Goal: Information Seeking & Learning: Learn about a topic

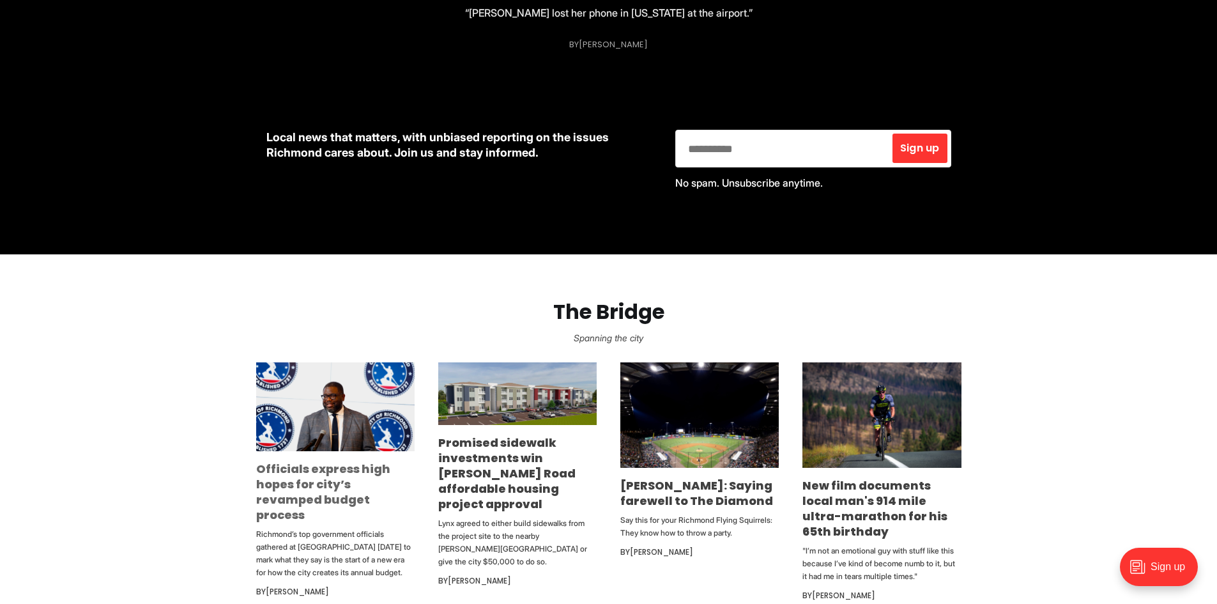
click at [324, 483] on link "Officials express high hopes for city’s revamped budget process" at bounding box center [323, 492] width 134 height 62
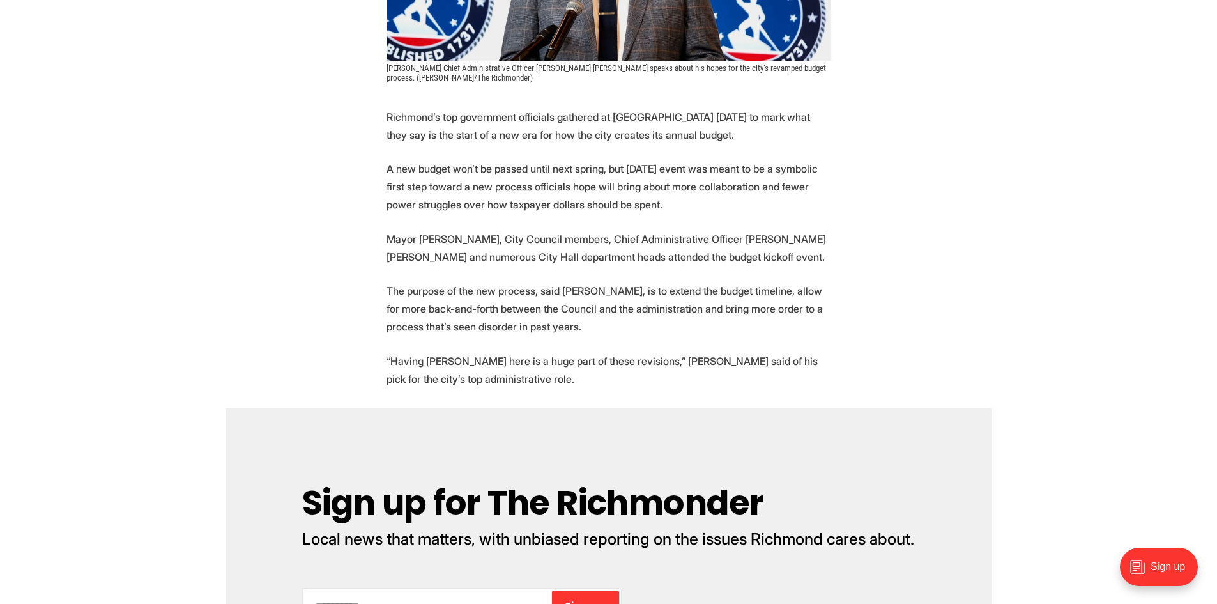
scroll to position [511, 0]
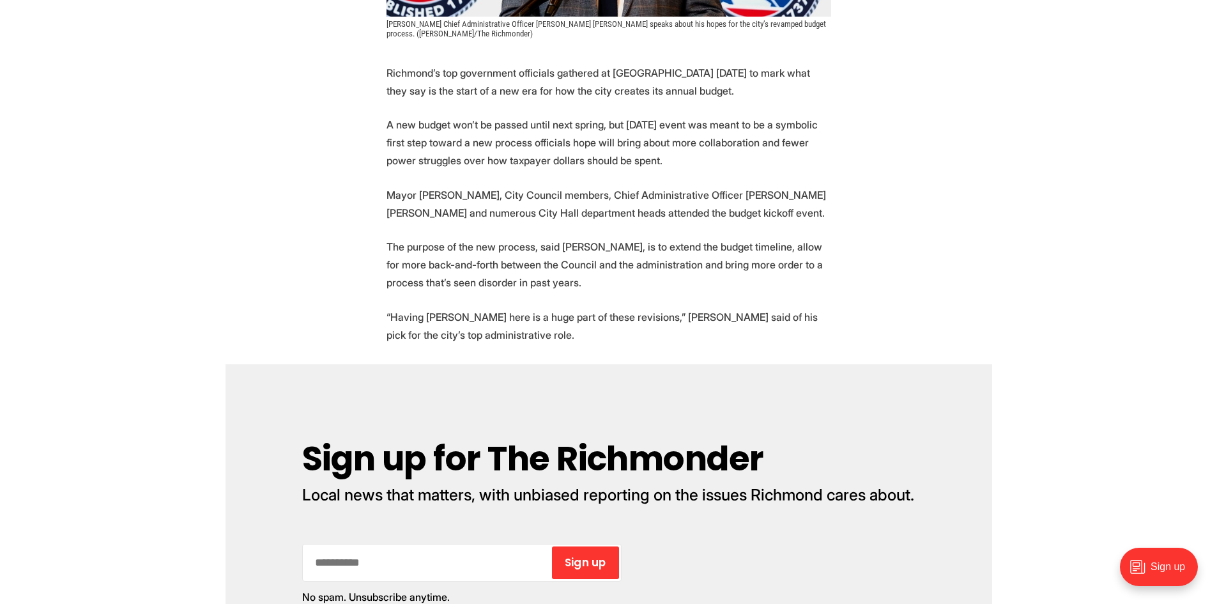
drag, startPoint x: 655, startPoint y: 155, endPoint x: 740, endPoint y: 211, distance: 101.5
click at [740, 211] on p "Mayor [PERSON_NAME], City Council members, Chief Administrative Officer [PERSON…" at bounding box center [608, 204] width 445 height 36
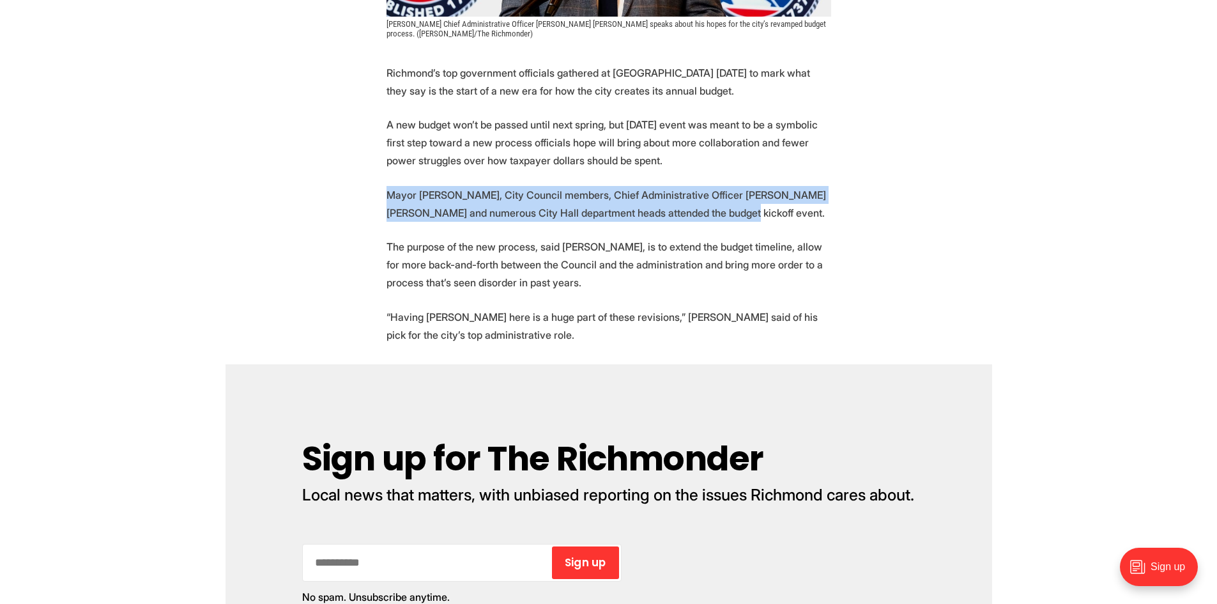
drag, startPoint x: 680, startPoint y: 210, endPoint x: 287, endPoint y: 184, distance: 393.6
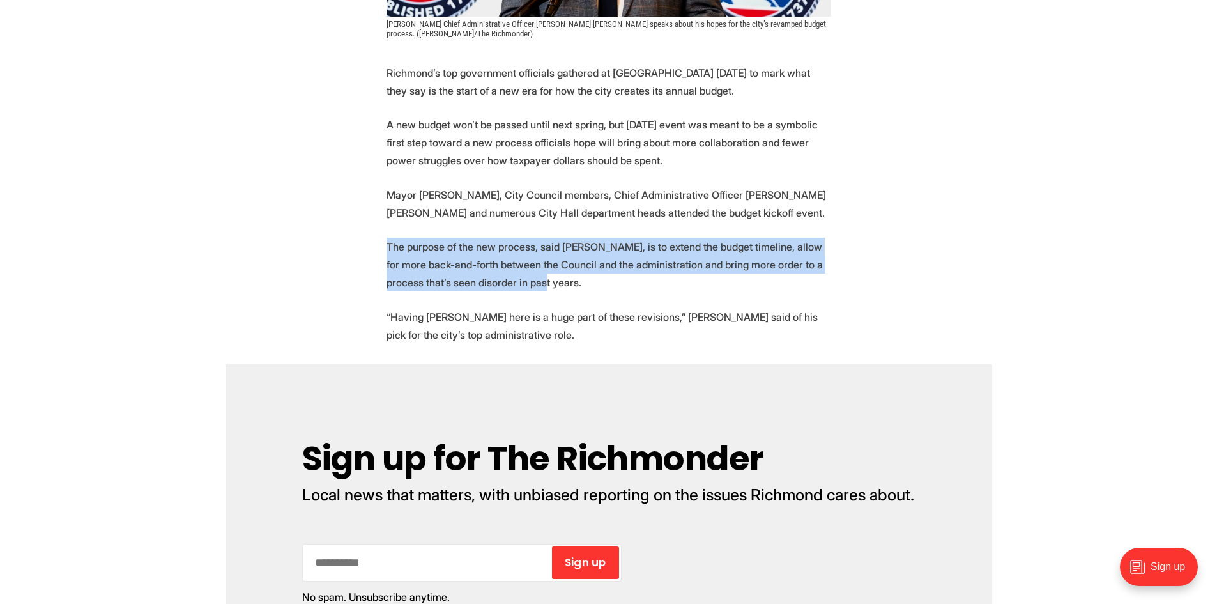
drag, startPoint x: 545, startPoint y: 277, endPoint x: 371, endPoint y: 250, distance: 176.4
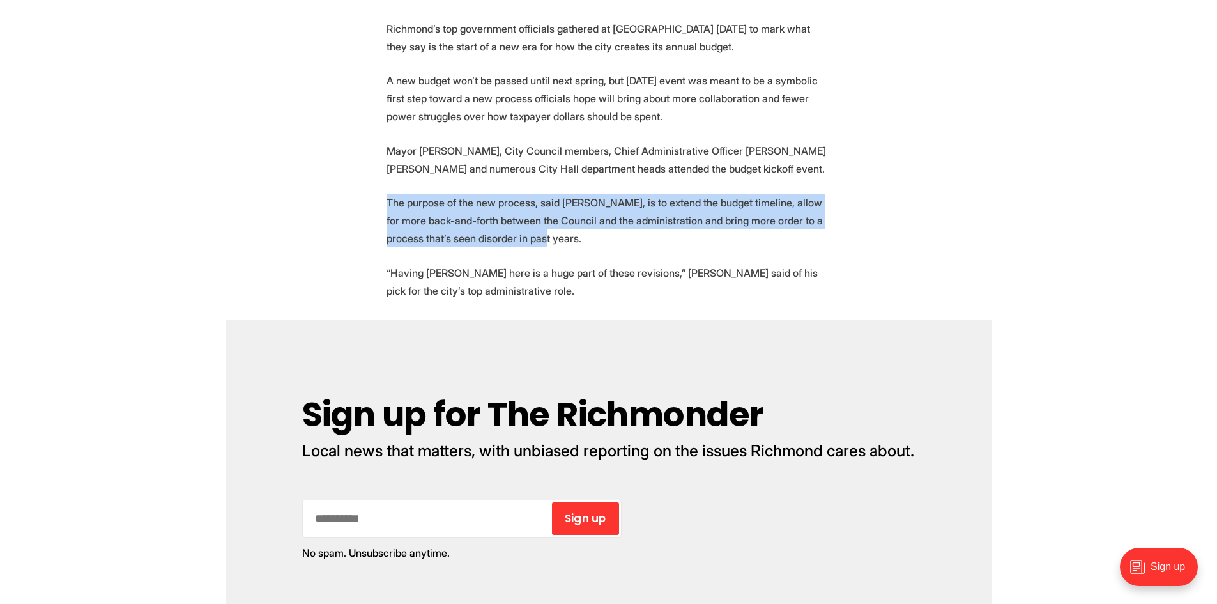
scroll to position [575, 0]
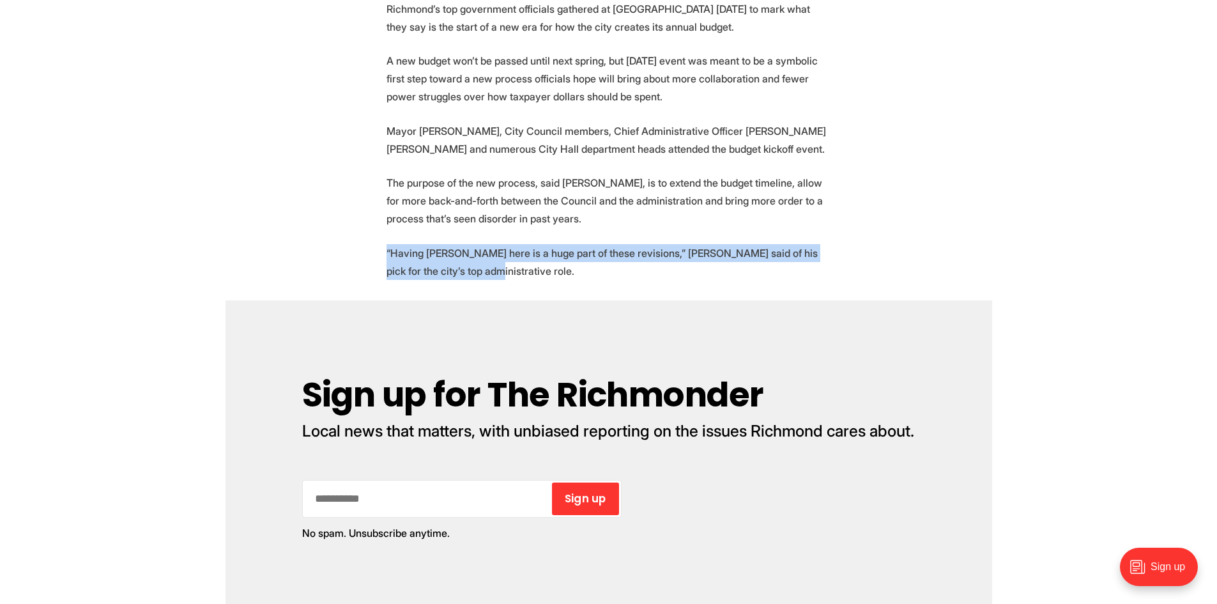
drag, startPoint x: 542, startPoint y: 285, endPoint x: 384, endPoint y: 238, distance: 165.1
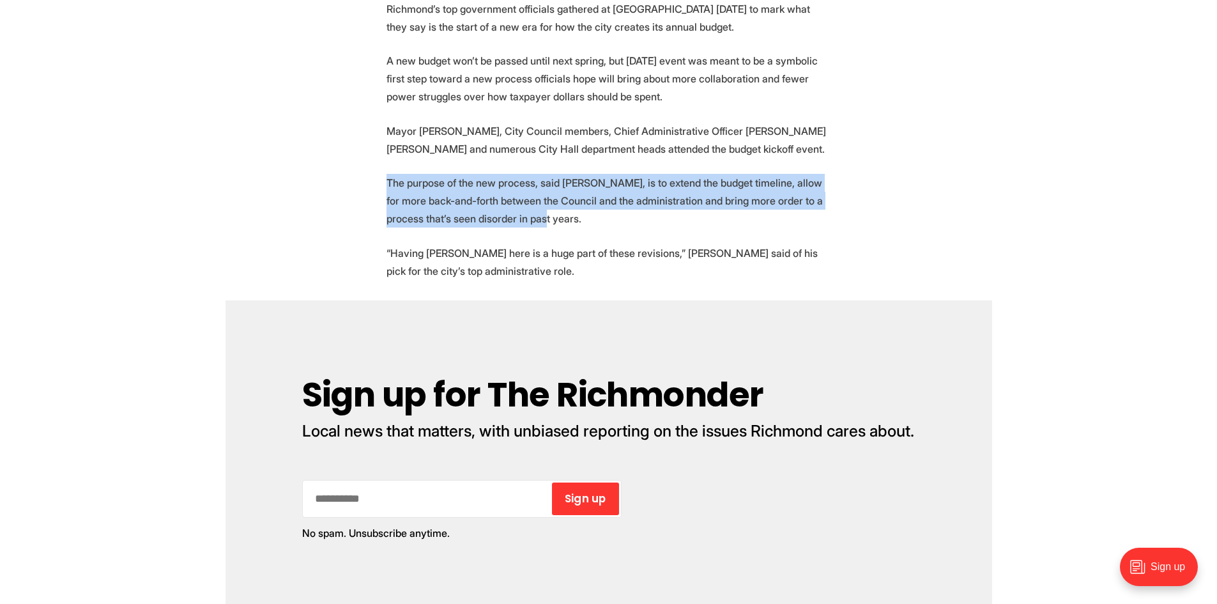
drag, startPoint x: 552, startPoint y: 217, endPoint x: 360, endPoint y: 173, distance: 197.2
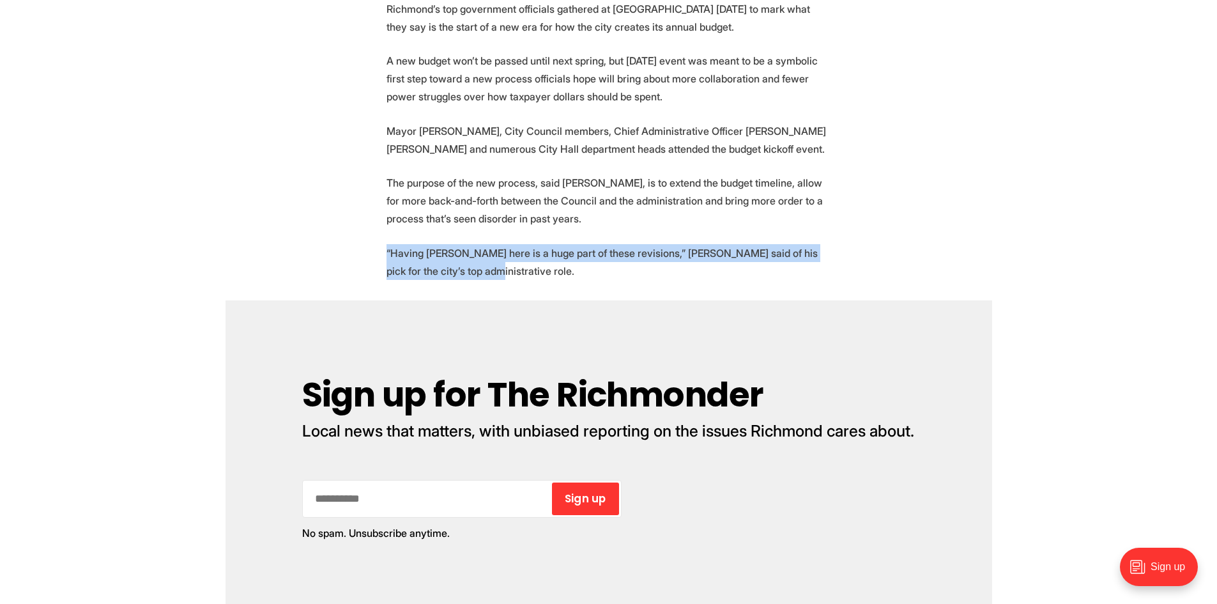
drag, startPoint x: 538, startPoint y: 272, endPoint x: 377, endPoint y: 243, distance: 163.0
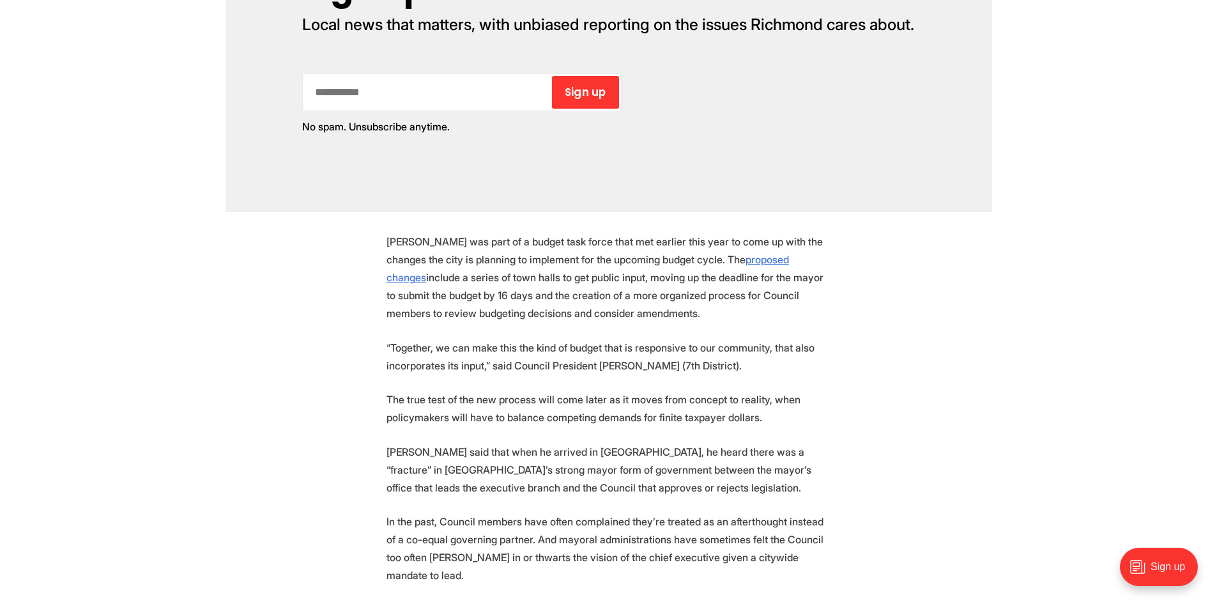
scroll to position [1150, 0]
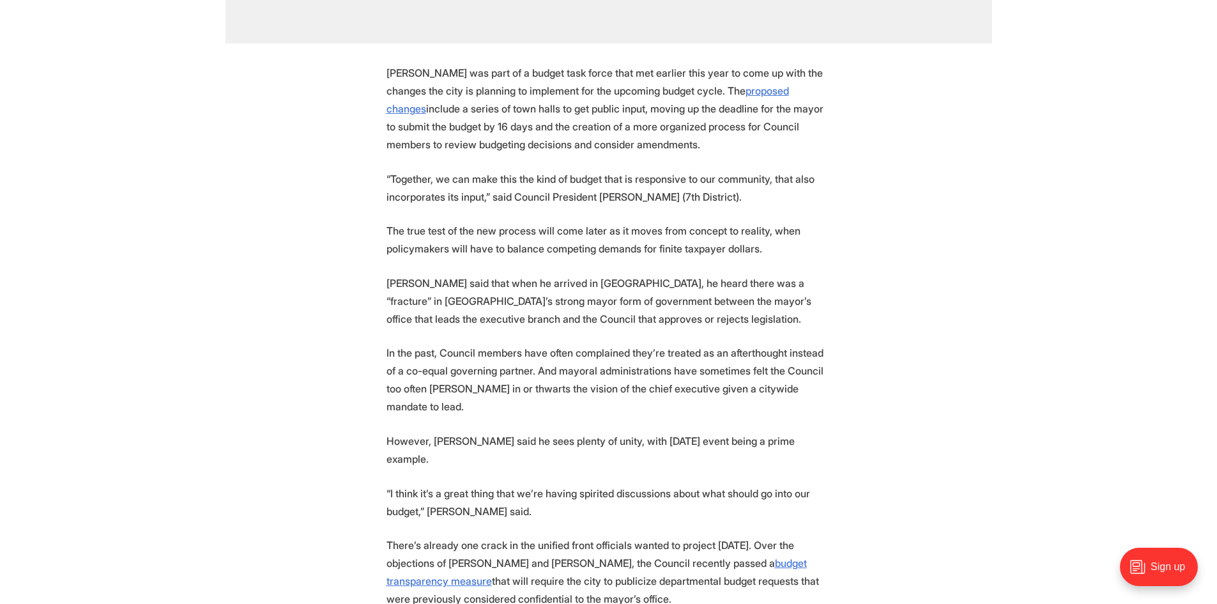
drag, startPoint x: 606, startPoint y: 142, endPoint x: 394, endPoint y: 110, distance: 213.8
click at [394, 110] on p "Donald was part of a budget task force that met earlier this year to come up wi…" at bounding box center [608, 108] width 445 height 89
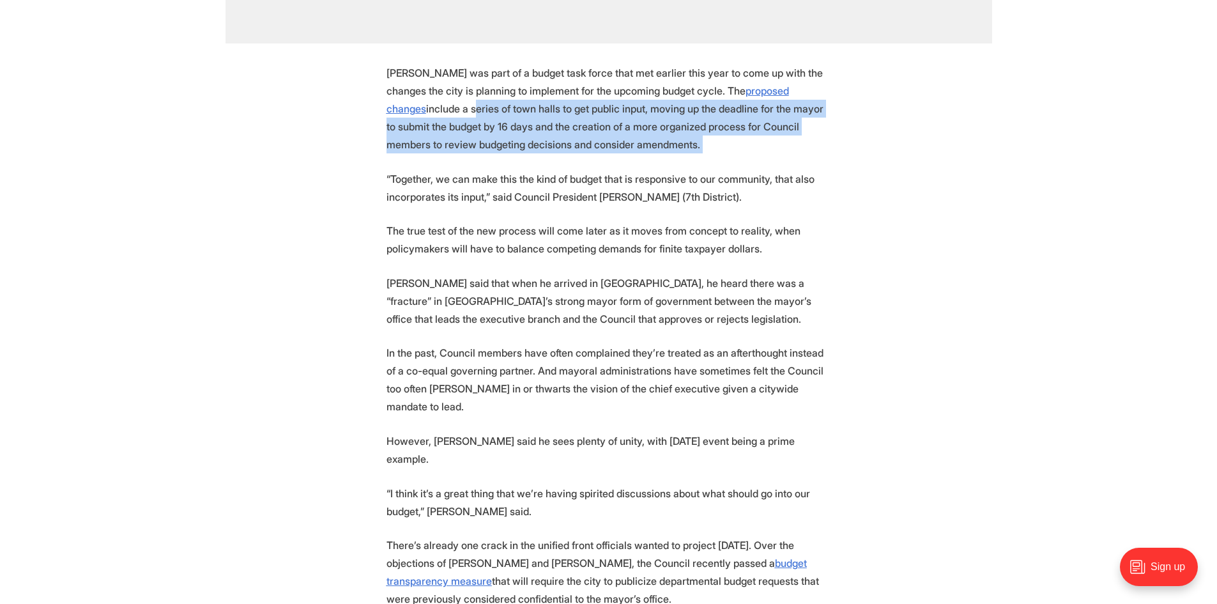
drag, startPoint x: 394, startPoint y: 110, endPoint x: 638, endPoint y: 140, distance: 245.8
click at [638, 140] on p "Donald was part of a budget task force that met earlier this year to come up wi…" at bounding box center [608, 108] width 445 height 89
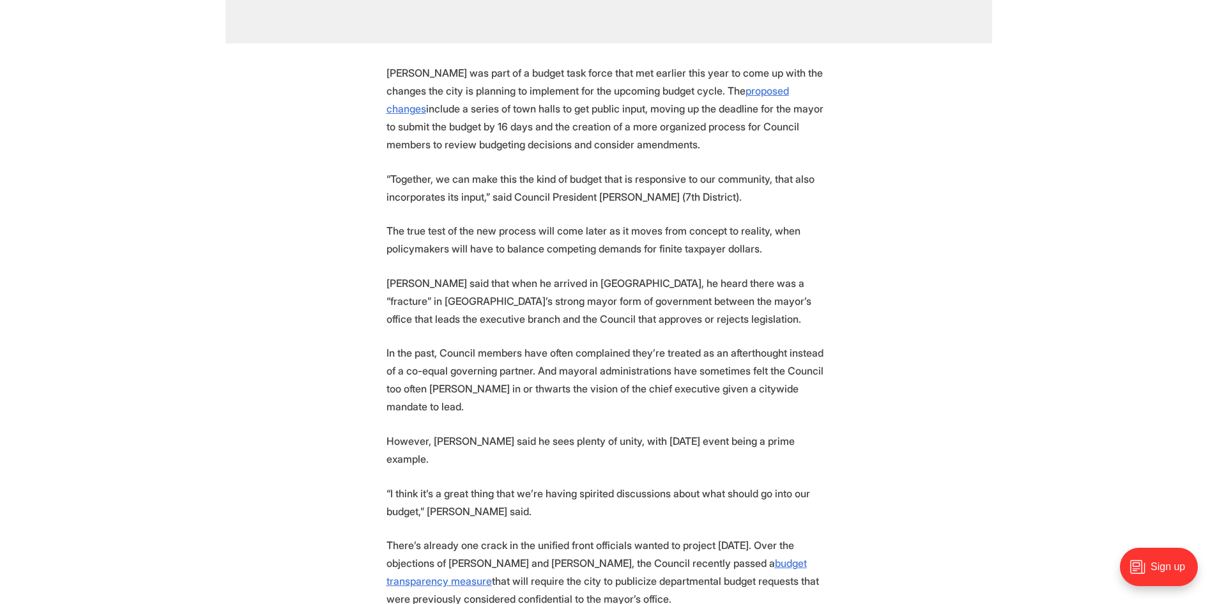
drag, startPoint x: 411, startPoint y: 175, endPoint x: 755, endPoint y: 191, distance: 344.6
click at [755, 191] on p "“Together, we can make this the kind of budget that is responsive to our commun…" at bounding box center [608, 188] width 445 height 36
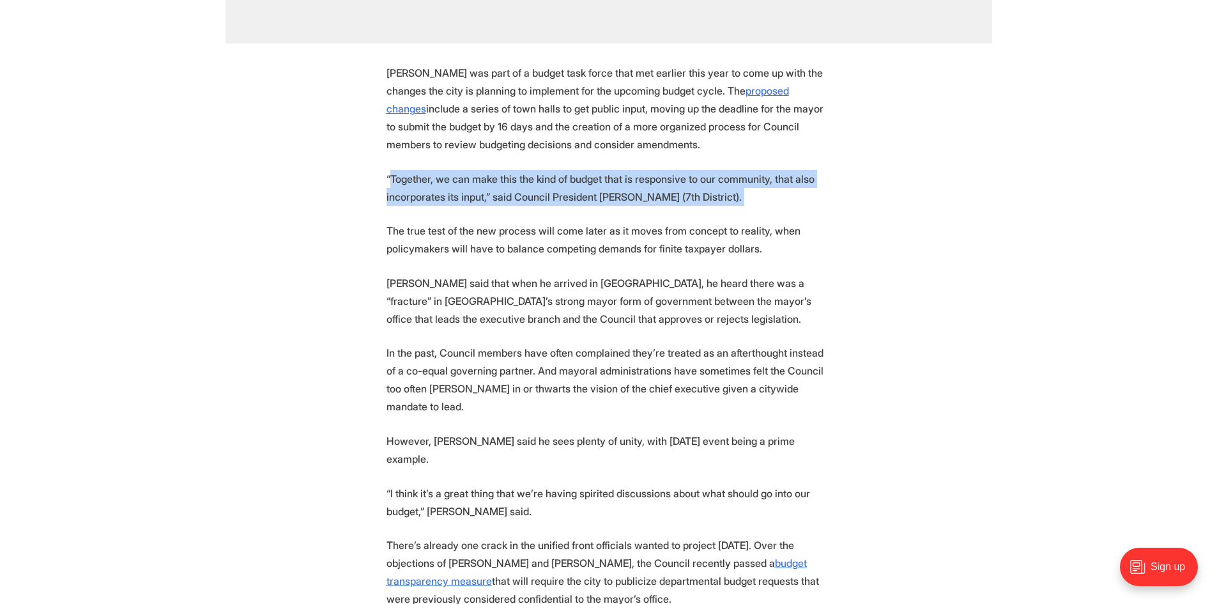
drag, startPoint x: 755, startPoint y: 191, endPoint x: 392, endPoint y: 176, distance: 363.1
click at [392, 176] on p "“Together, we can make this the kind of budget that is responsive to our commun…" at bounding box center [608, 188] width 445 height 36
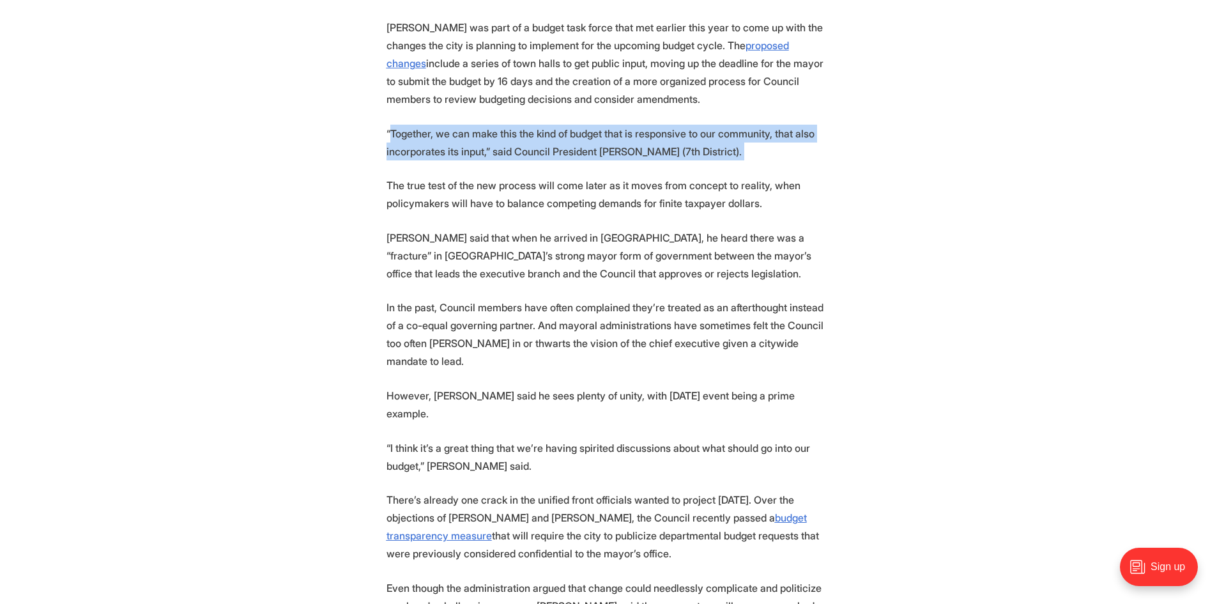
scroll to position [1214, 0]
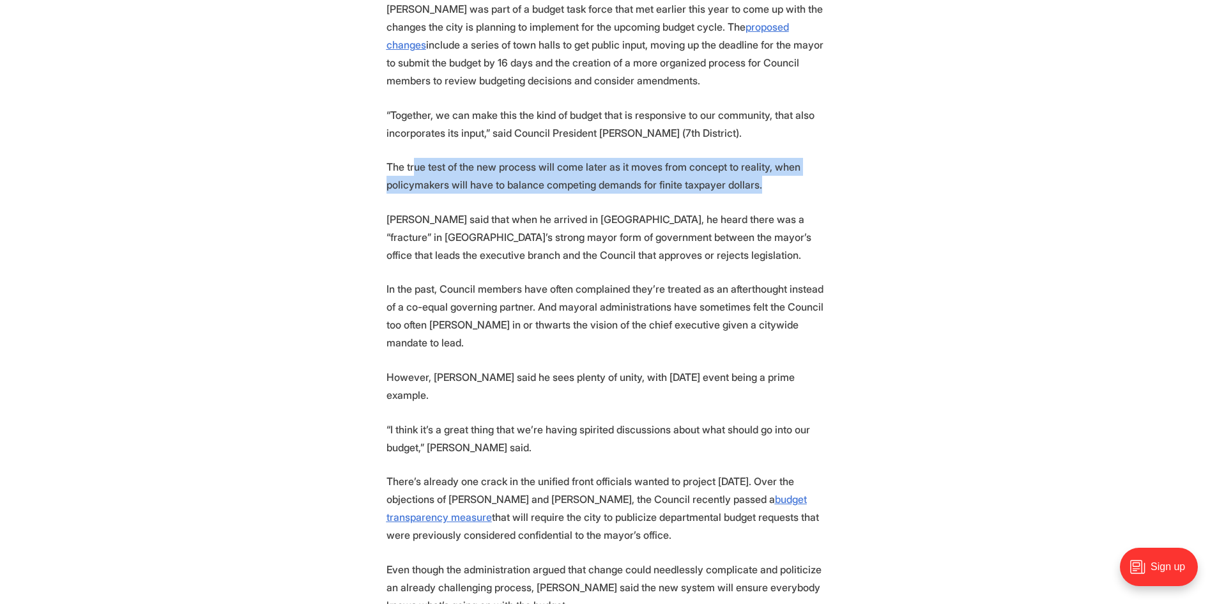
drag, startPoint x: 413, startPoint y: 173, endPoint x: 770, endPoint y: 185, distance: 357.3
click at [770, 185] on p "The true test of the new process will come later as it moves from concept to re…" at bounding box center [608, 176] width 445 height 36
click at [771, 186] on p "The true test of the new process will come later as it moves from concept to re…" at bounding box center [608, 176] width 445 height 36
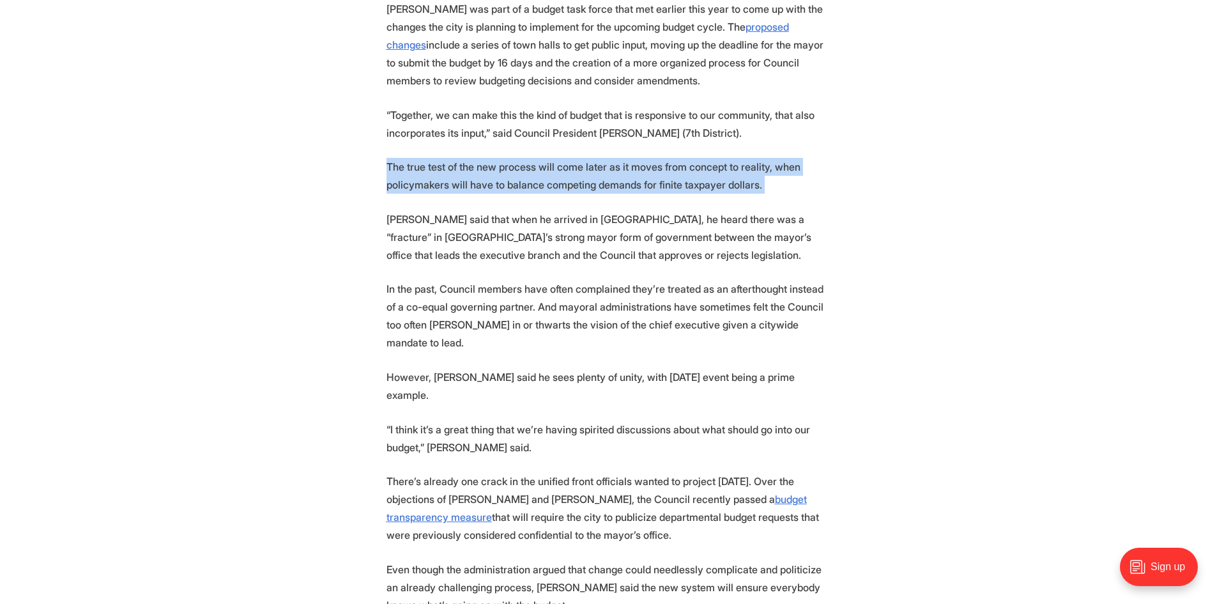
click at [771, 186] on p "The true test of the new process will come later as it moves from concept to re…" at bounding box center [608, 176] width 445 height 36
click at [594, 187] on p "The true test of the new process will come later as it moves from concept to re…" at bounding box center [608, 176] width 445 height 36
click at [776, 194] on section "Richmond’s top government officials gathered at Maymont Thursday to mark what t…" at bounding box center [608, 138] width 1217 height 1554
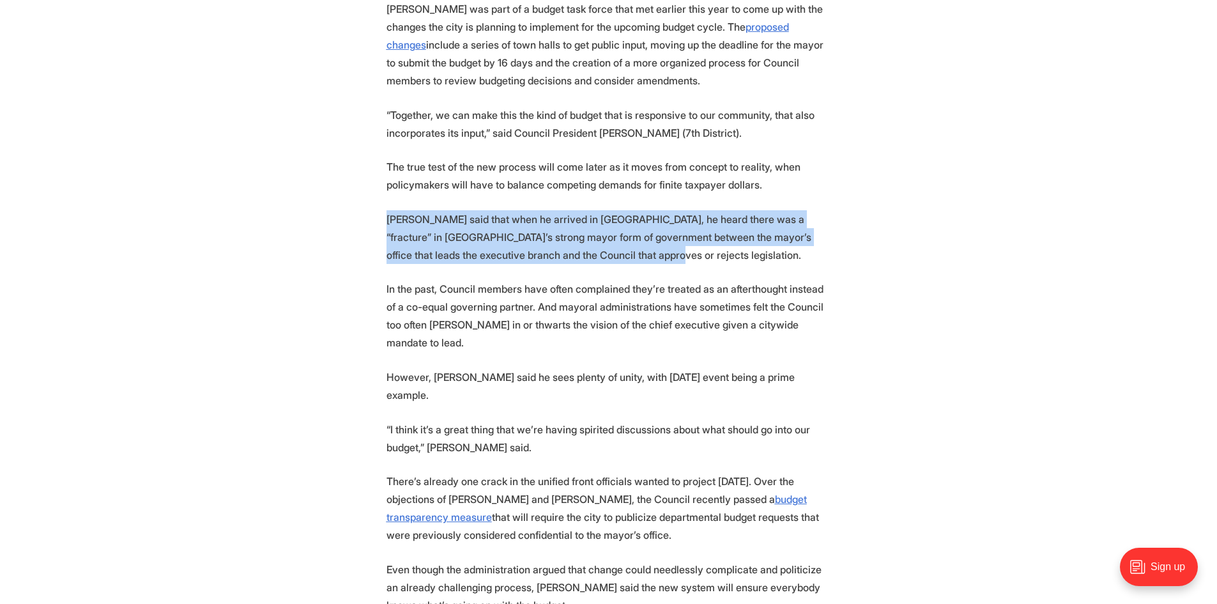
drag, startPoint x: 588, startPoint y: 266, endPoint x: 340, endPoint y: 217, distance: 252.7
click at [340, 217] on section "Richmond’s top government officials gathered at Maymont Thursday to mark what t…" at bounding box center [608, 138] width 1217 height 1554
click at [341, 216] on section "Richmond’s top government officials gathered at Maymont Thursday to mark what t…" at bounding box center [608, 138] width 1217 height 1554
drag, startPoint x: 441, startPoint y: 231, endPoint x: 666, endPoint y: 264, distance: 227.2
click at [666, 264] on section "Richmond’s top government officials gathered at Maymont Thursday to mark what t…" at bounding box center [608, 138] width 1217 height 1554
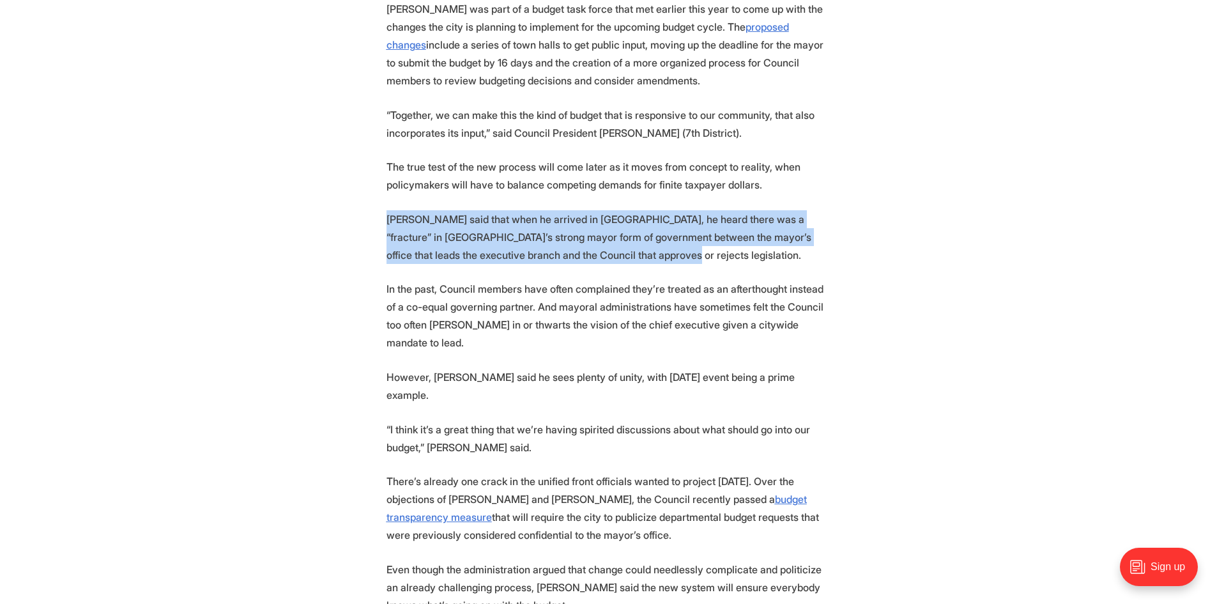
click at [667, 264] on p "Donald said that when he arrived in Richmond, he heard there was a “fracture” i…" at bounding box center [608, 237] width 445 height 54
drag, startPoint x: 667, startPoint y: 264, endPoint x: 639, endPoint y: 260, distance: 29.0
click at [639, 260] on p "Donald said that when he arrived in Richmond, he heard there was a “fracture” i…" at bounding box center [608, 237] width 445 height 54
drag, startPoint x: 626, startPoint y: 254, endPoint x: 370, endPoint y: 210, distance: 259.9
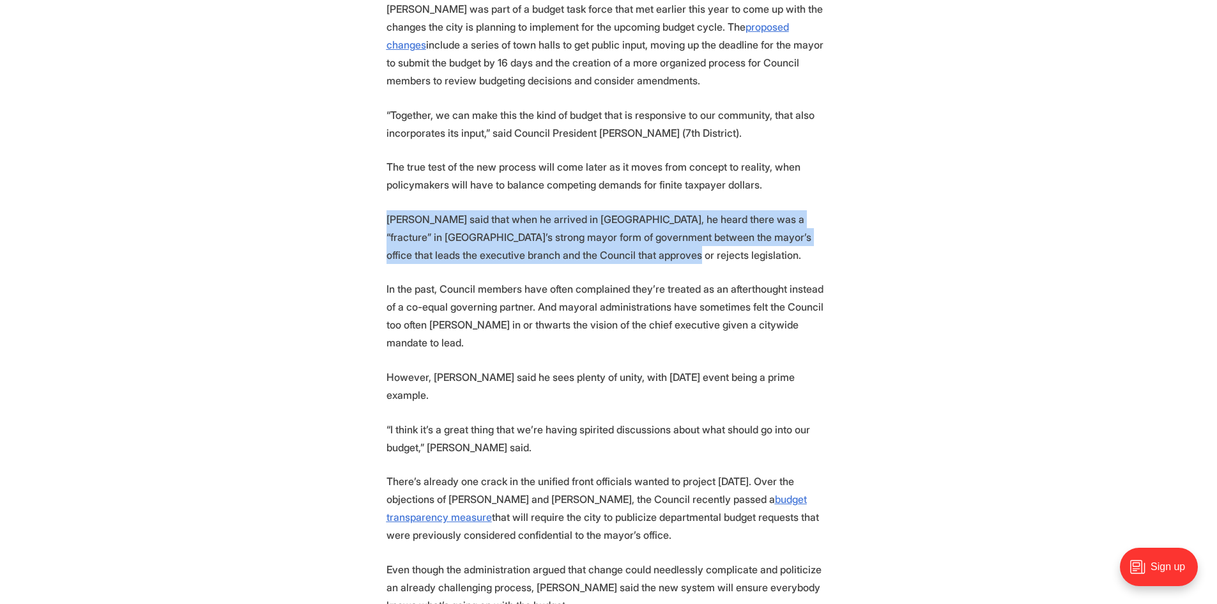
click at [370, 210] on section "Richmond’s top government officials gathered at Maymont Thursday to mark what t…" at bounding box center [608, 138] width 1217 height 1554
click at [648, 261] on p "Donald said that when he arrived in Richmond, he heard there was a “fracture” i…" at bounding box center [608, 237] width 445 height 54
drag, startPoint x: 618, startPoint y: 255, endPoint x: 362, endPoint y: 224, distance: 257.4
click at [362, 224] on section "Richmond’s top government officials gathered at Maymont Thursday to mark what t…" at bounding box center [608, 138] width 1217 height 1554
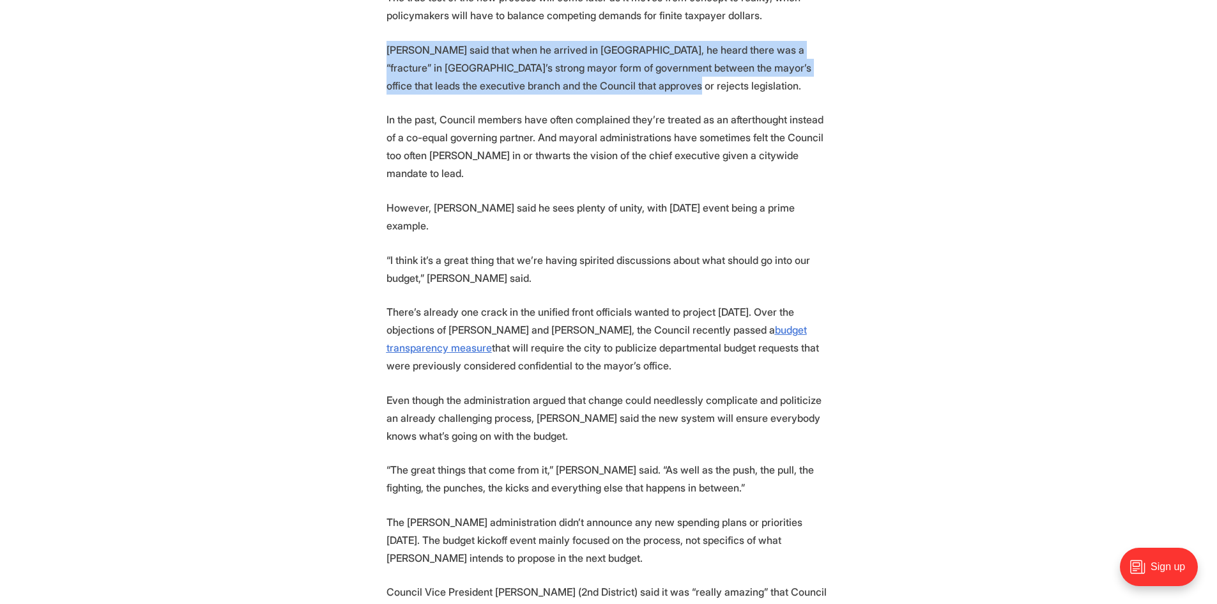
scroll to position [1405, 0]
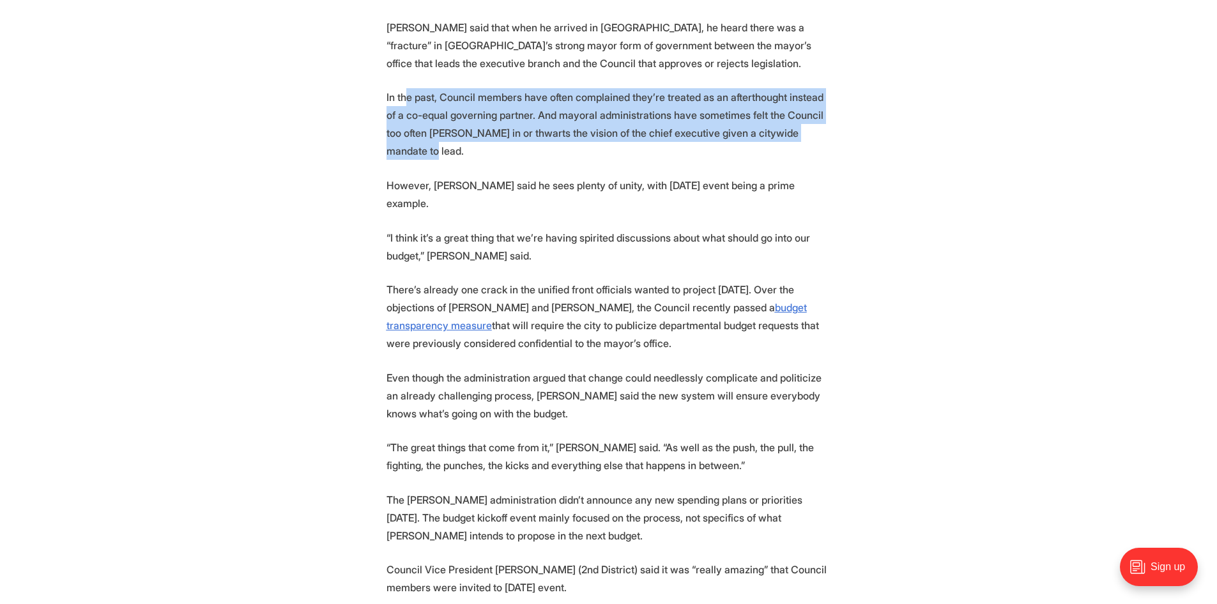
drag, startPoint x: 407, startPoint y: 98, endPoint x: 832, endPoint y: 139, distance: 427.4
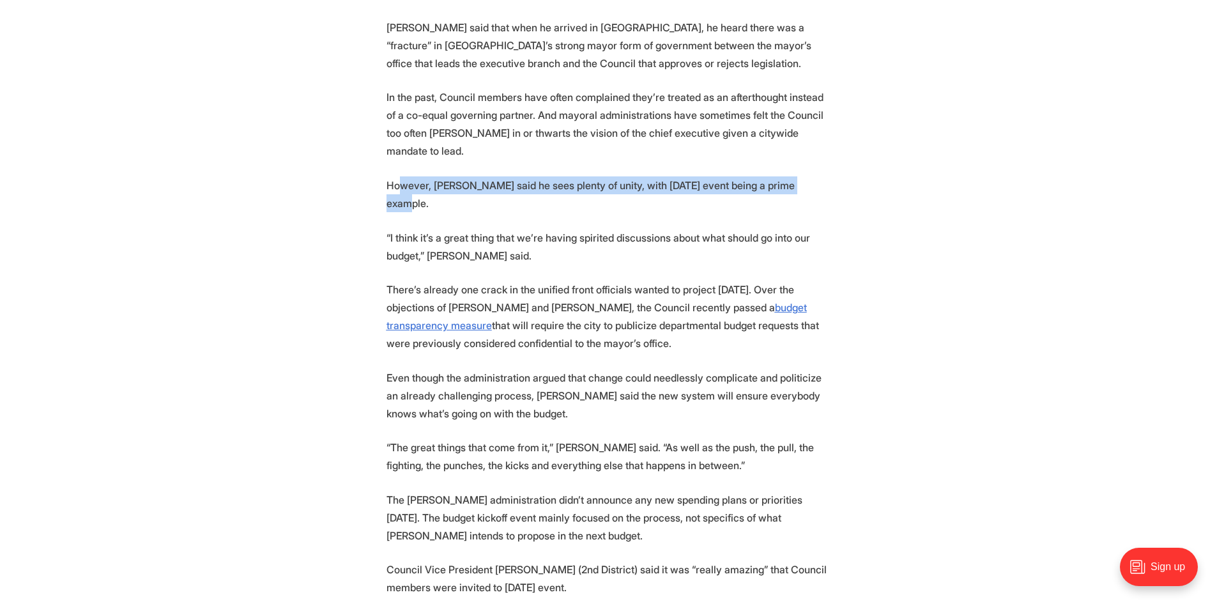
drag, startPoint x: 401, startPoint y: 170, endPoint x: 798, endPoint y: 171, distance: 396.7
click at [798, 176] on p "However, Donald said he sees plenty of unity, with Thursday’s event being a pri…" at bounding box center [608, 194] width 445 height 36
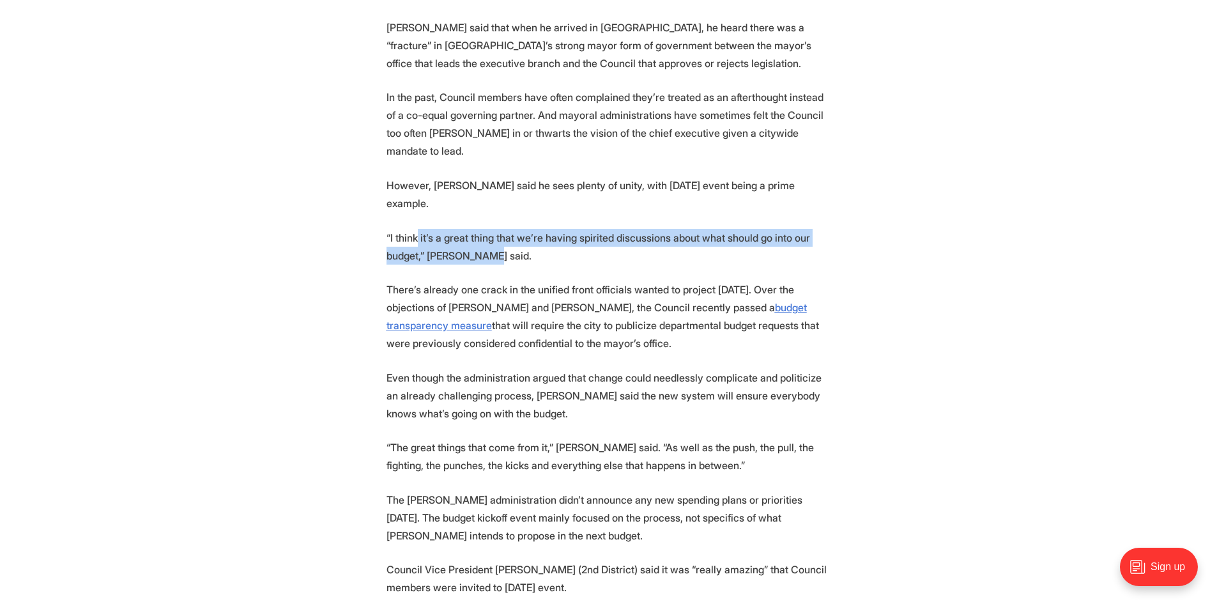
drag, startPoint x: 416, startPoint y: 201, endPoint x: 521, endPoint y: 213, distance: 106.1
click at [520, 229] on p "“I think it’s a great thing that we’re having spirited discussions about what s…" at bounding box center [608, 247] width 445 height 36
click at [524, 229] on p "“I think it’s a great thing that we’re having spirited discussions about what s…" at bounding box center [608, 247] width 445 height 36
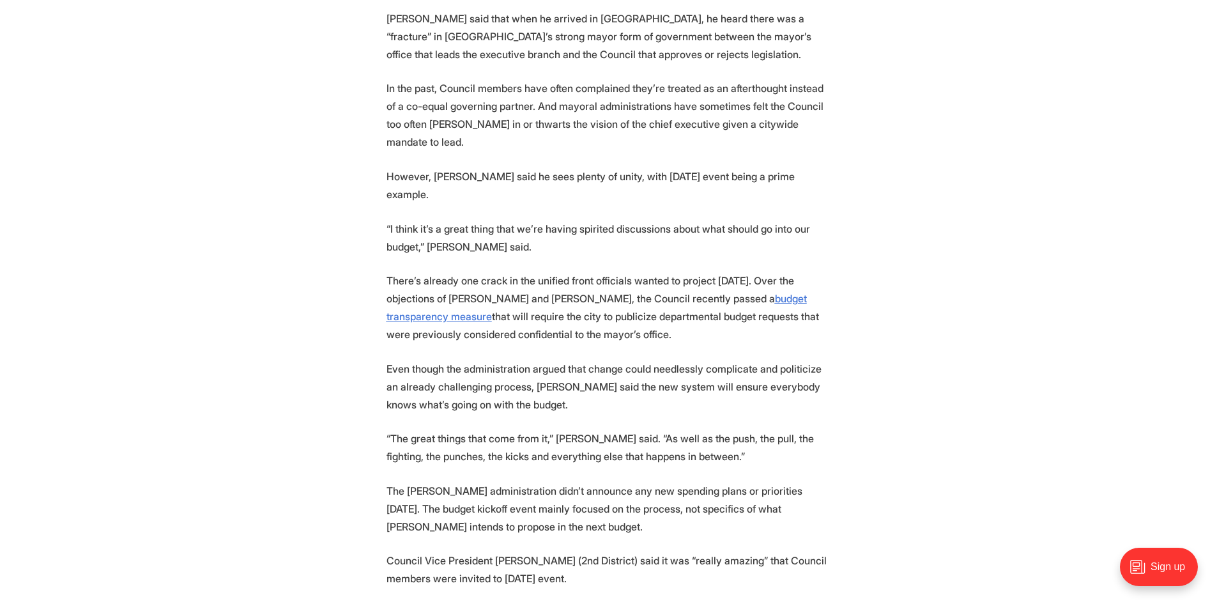
scroll to position [1533, 0]
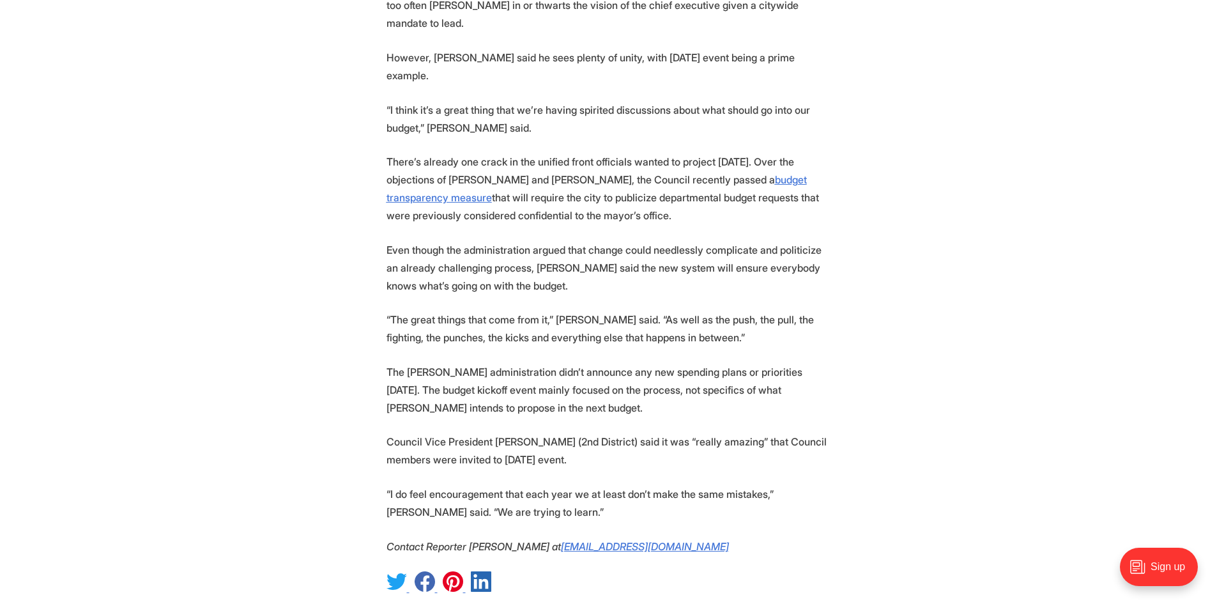
drag, startPoint x: 567, startPoint y: 188, endPoint x: 383, endPoint y: 115, distance: 197.2
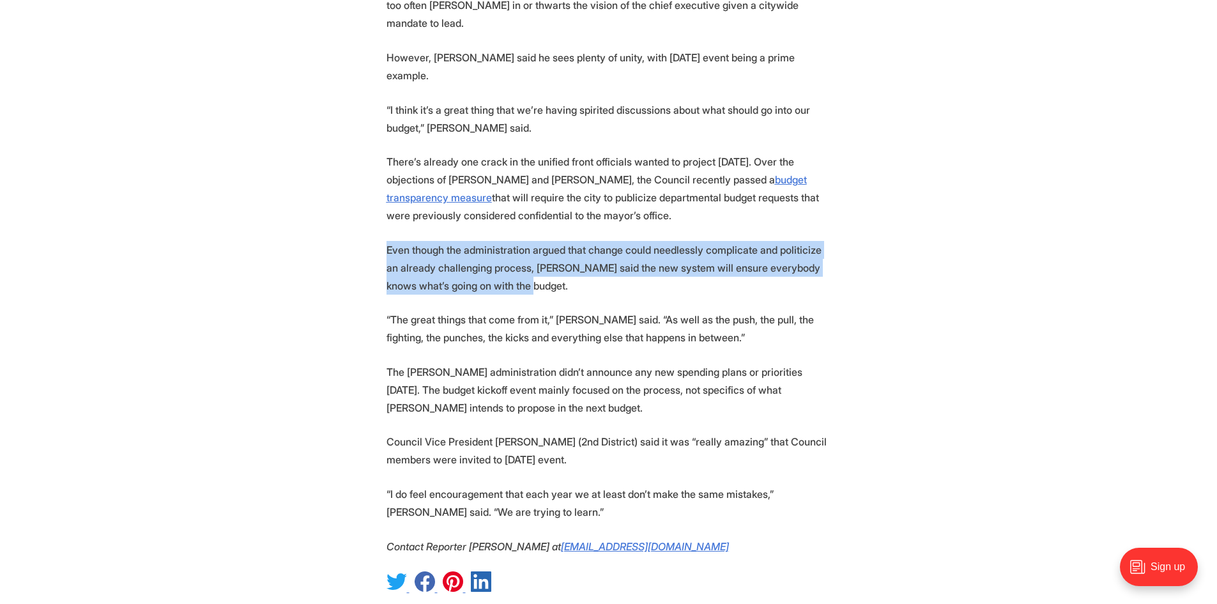
drag, startPoint x: 558, startPoint y: 253, endPoint x: 386, endPoint y: 213, distance: 176.5
click at [386, 241] on p "Even though the administration argued that change could needlessly complicate a…" at bounding box center [608, 268] width 445 height 54
drag, startPoint x: 386, startPoint y: 213, endPoint x: 508, endPoint y: 244, distance: 125.9
click at [508, 244] on p "Even though the administration argued that change could needlessly complicate a…" at bounding box center [608, 268] width 445 height 54
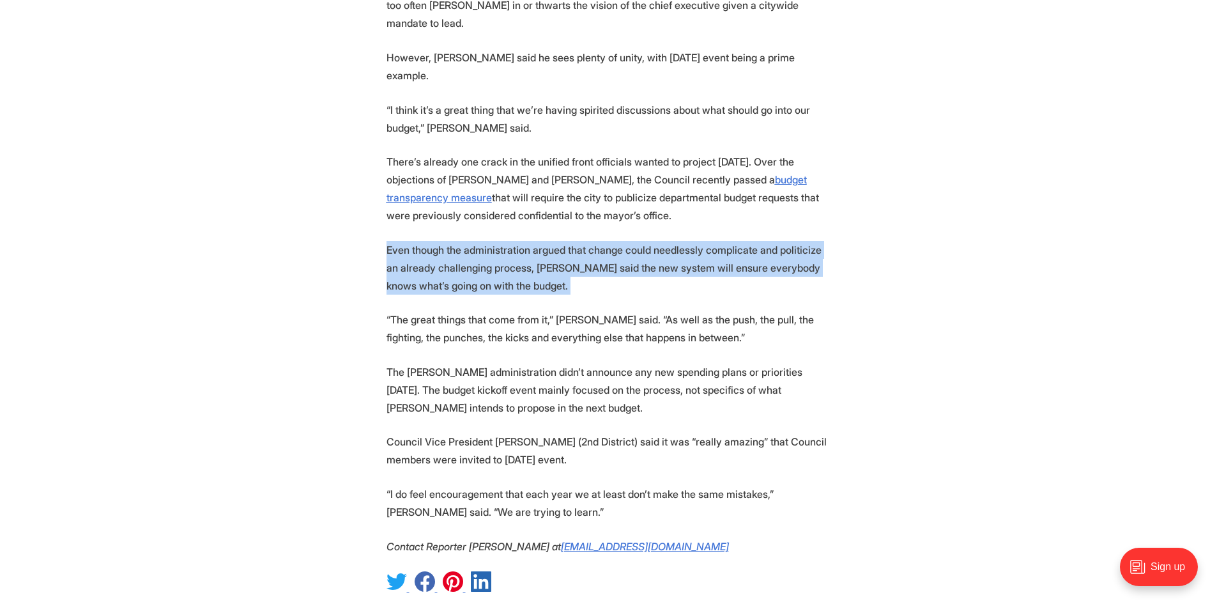
click at [508, 244] on p "Even though the administration argued that change could needlessly complicate a…" at bounding box center [608, 268] width 445 height 54
drag, startPoint x: 508, startPoint y: 244, endPoint x: 349, endPoint y: 217, distance: 160.7
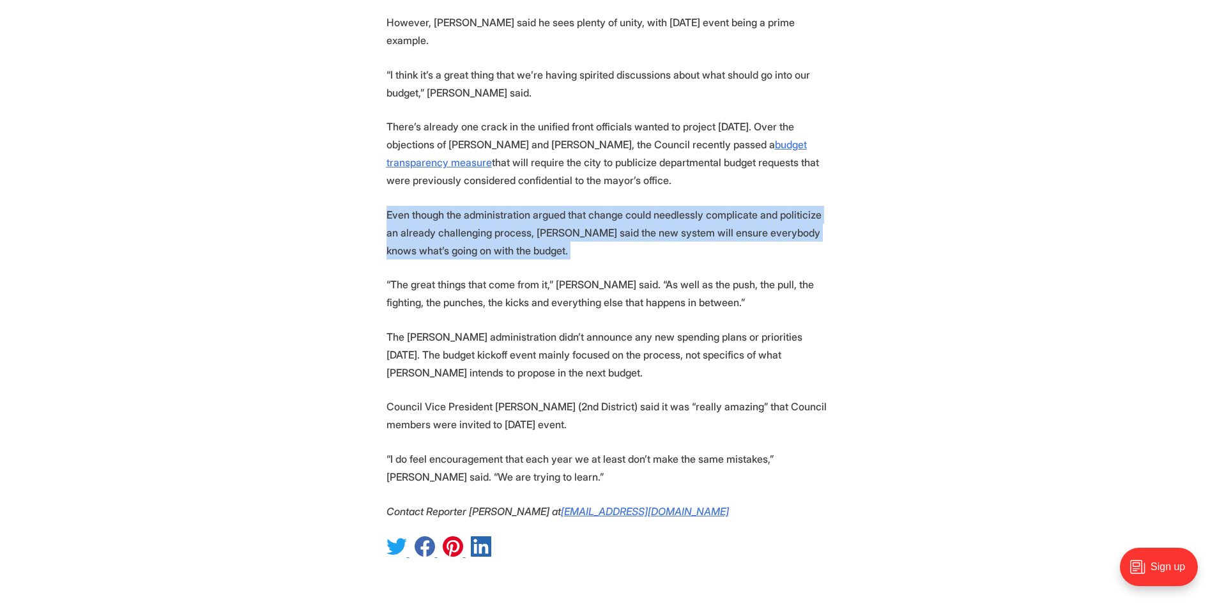
scroll to position [1597, 0]
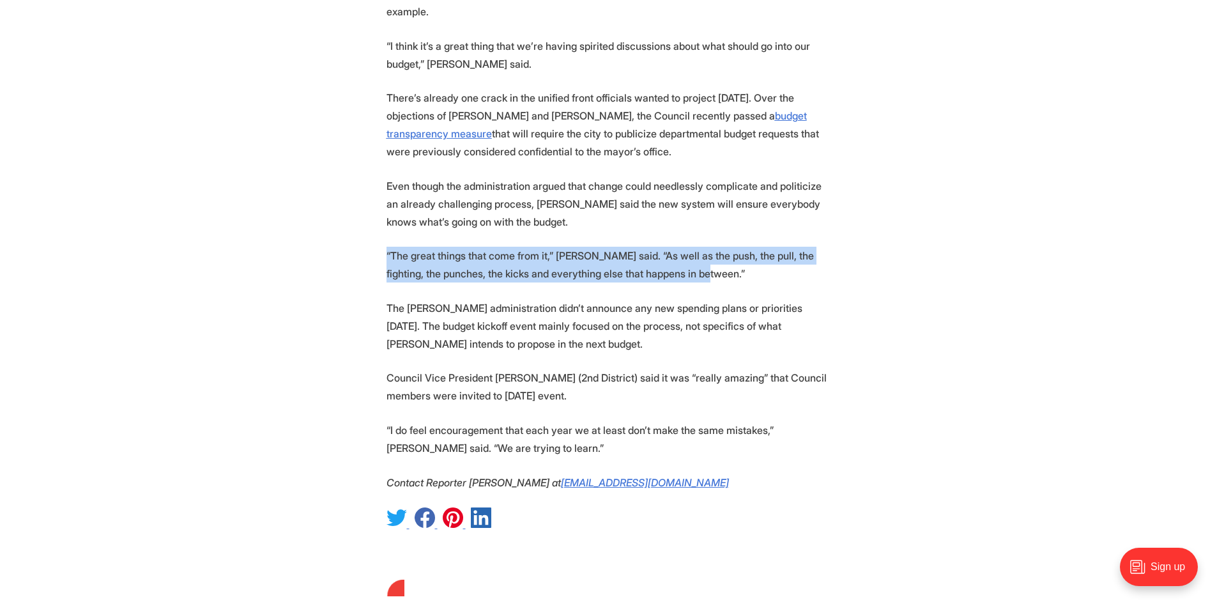
drag, startPoint x: 707, startPoint y: 238, endPoint x: 363, endPoint y: 220, distance: 344.7
click at [635, 247] on p "“The great things that come from it,” Donald said. “As well as the push, the pu…" at bounding box center [608, 265] width 445 height 36
drag, startPoint x: 728, startPoint y: 240, endPoint x: 340, endPoint y: 215, distance: 387.9
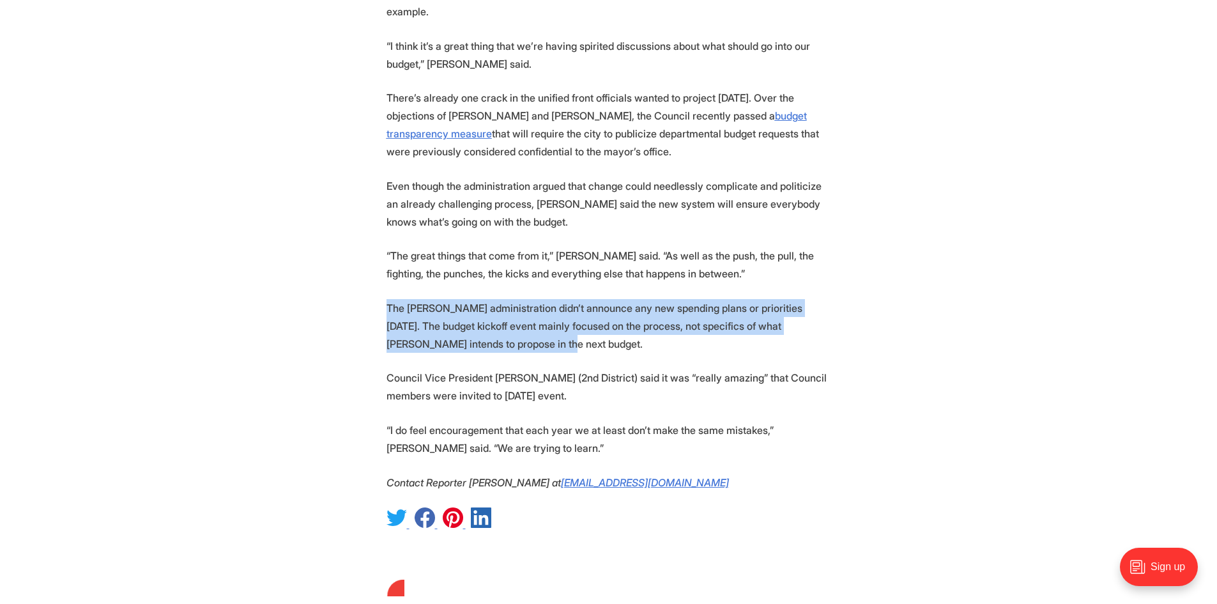
drag, startPoint x: 512, startPoint y: 300, endPoint x: 369, endPoint y: 271, distance: 145.2
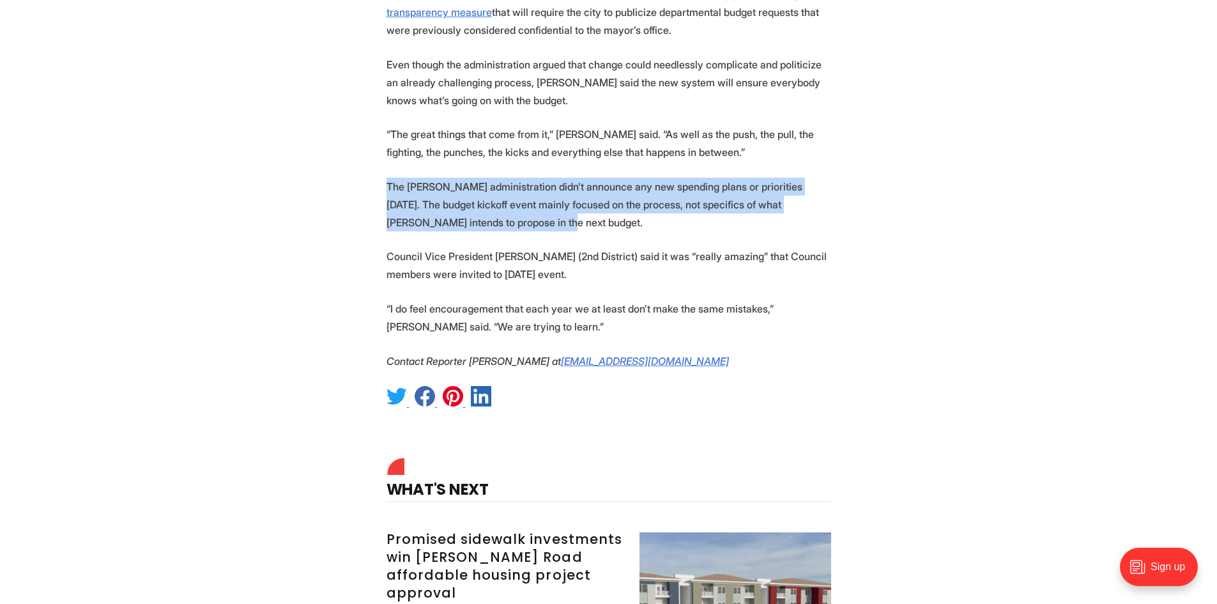
scroll to position [1725, 0]
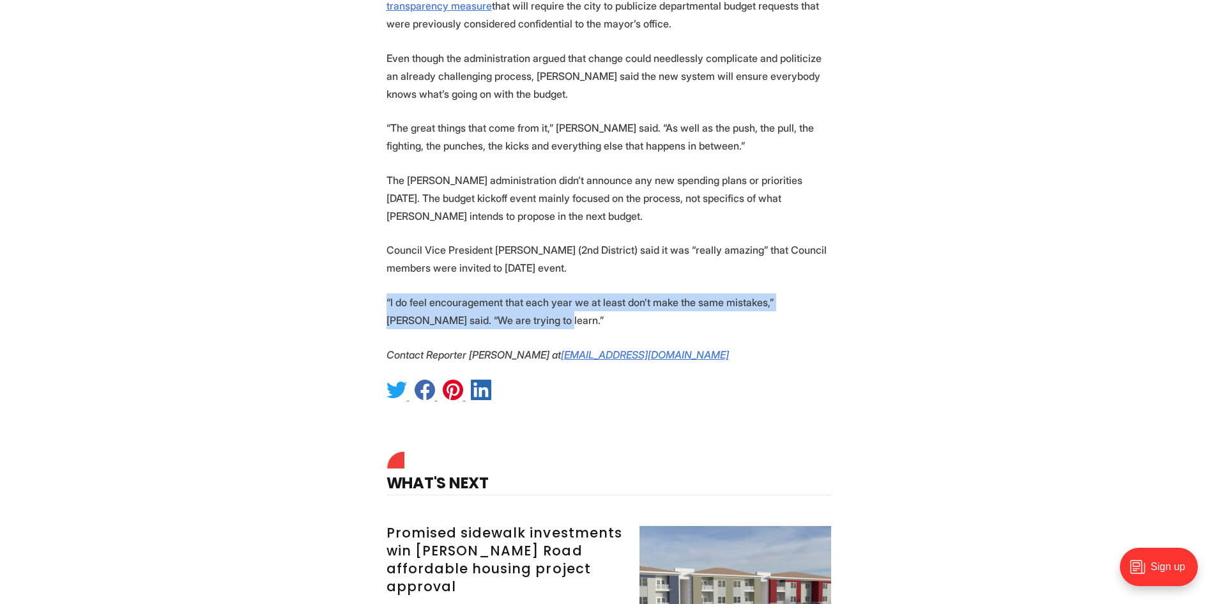
drag, startPoint x: 495, startPoint y: 281, endPoint x: 362, endPoint y: 255, distance: 135.3
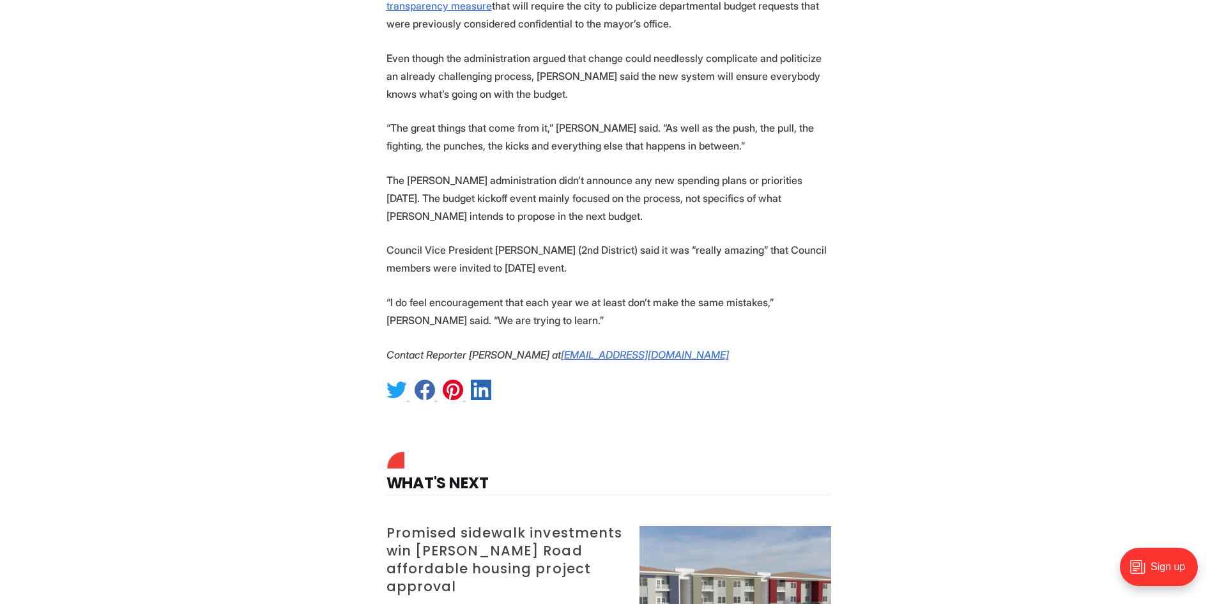
scroll to position [2172, 0]
